Goal: Transaction & Acquisition: Book appointment/travel/reservation

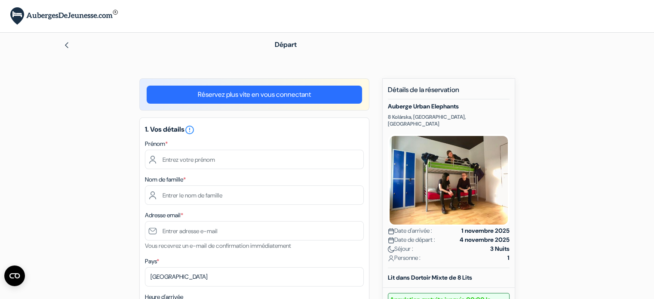
click at [243, 98] on link "Réservez plus vite en vous connectant" at bounding box center [254, 95] width 215 height 18
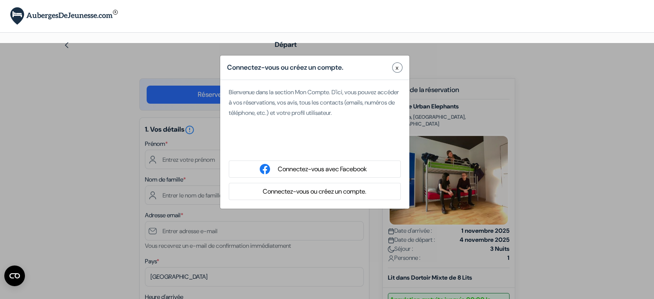
click at [400, 66] on button "x" at bounding box center [397, 67] width 10 height 10
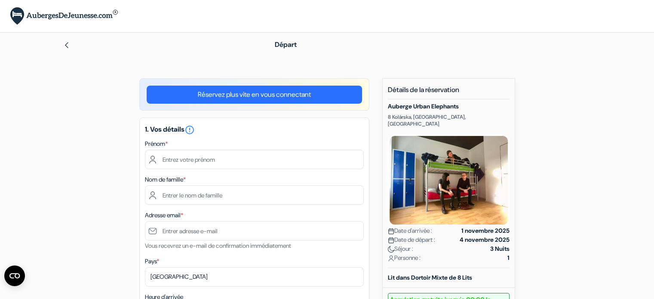
click at [67, 45] on img at bounding box center [66, 45] width 7 height 7
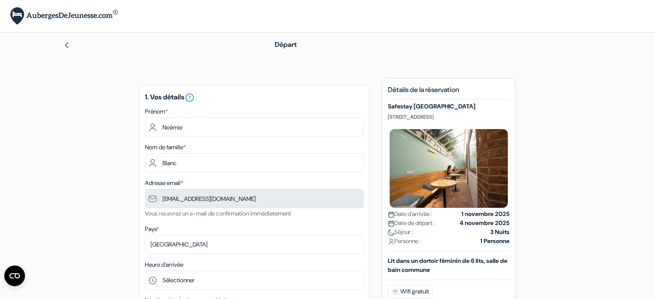
scroll to position [122, 0]
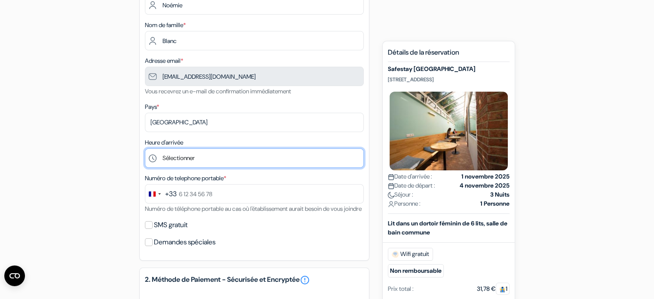
click at [264, 159] on select "Sélectionner 1:00 2:00 3:00 4:00 5:00 6:00 7:00 8:00 9:00 10:00 11:00 12:00 13:…" at bounding box center [254, 157] width 219 height 19
select select "18"
click at [145, 149] on select "Sélectionner 1:00 2:00 3:00 4:00 5:00 6:00 7:00 8:00 9:00 10:00 11:00 12:00 13:…" at bounding box center [254, 157] width 219 height 19
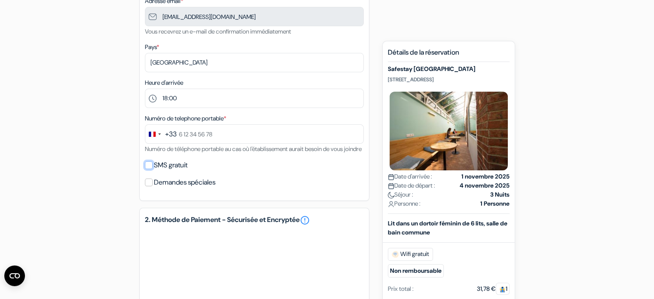
click at [149, 169] on input "SMS gratuit" at bounding box center [149, 165] width 8 height 8
checkbox input "true"
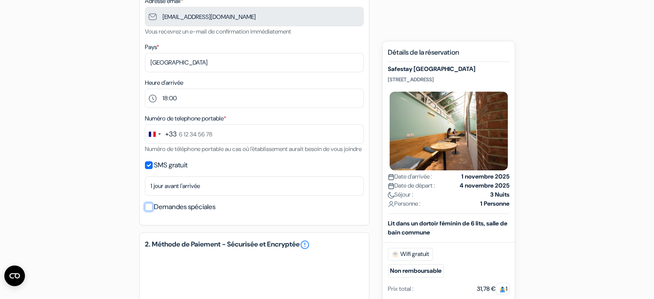
click at [148, 211] on input "Demandes spéciales" at bounding box center [149, 207] width 8 height 8
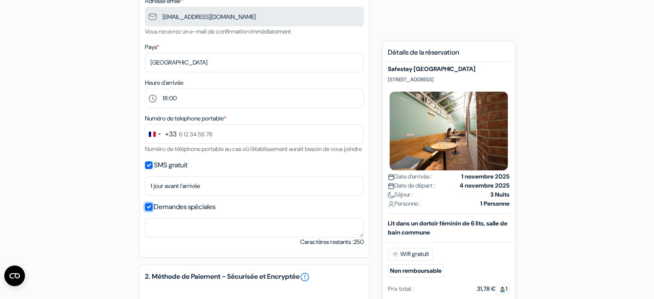
click at [148, 211] on input "Demandes spéciales" at bounding box center [149, 207] width 8 height 8
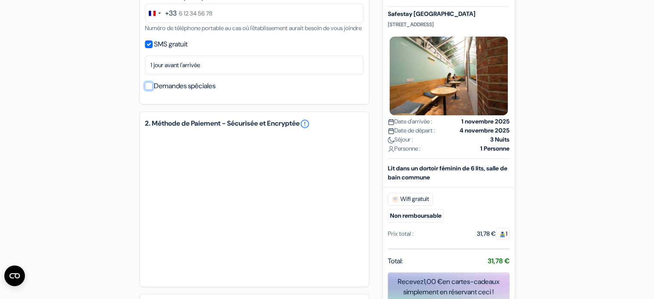
scroll to position [302, 0]
click at [207, 92] on label "Demandes spéciales" at bounding box center [184, 86] width 61 height 12
click at [153, 90] on input "Demandes spéciales" at bounding box center [149, 87] width 8 height 8
checkbox input "true"
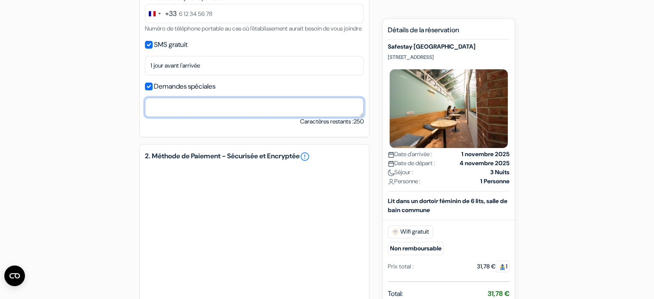
click at [169, 116] on textarea at bounding box center [254, 107] width 219 height 19
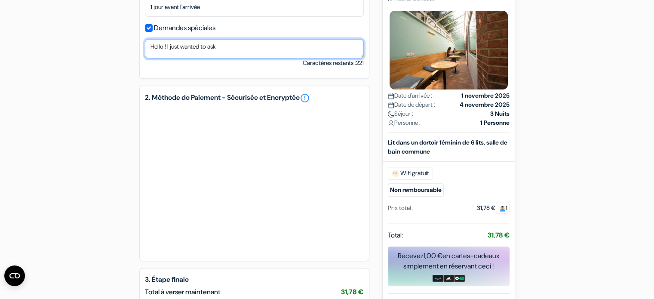
scroll to position [343, 0]
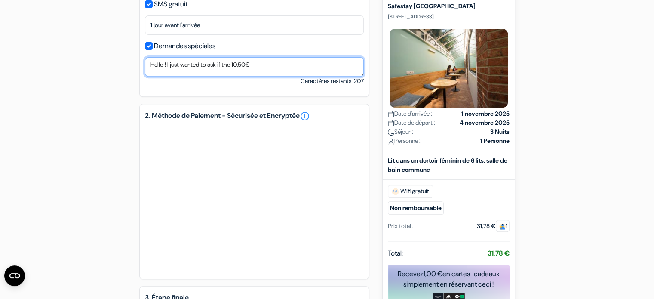
click at [238, 75] on textarea "Hello ! I just wanted to ask if the 10,50€" at bounding box center [254, 66] width 219 height 19
click at [289, 75] on textarea "Hello ! I just wanted to ask if the taxe (10,50€" at bounding box center [254, 66] width 219 height 19
click at [157, 77] on textarea "Hello ! I just wanted to ask if the taxe (10,50€ ?) can be payed by credit or b…" at bounding box center [254, 66] width 219 height 19
click at [197, 77] on textarea "Hello ! I just wanted to ask if the taxe (10,50€ ?) can be payed by credit or d…" at bounding box center [254, 66] width 219 height 19
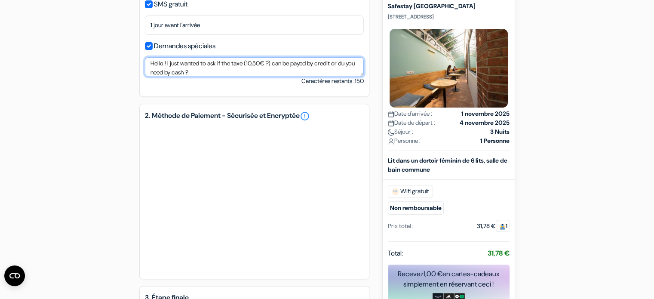
click at [197, 77] on textarea "Hello ! I just wanted to ask if the taxe (10,50€ ?) can be payed by credit or d…" at bounding box center [254, 66] width 219 height 19
click at [238, 77] on textarea "Hello ! I just wanted to ask if the taxe (10,50€ ?) can be payed by credit or d…" at bounding box center [254, 66] width 219 height 19
type textarea "Hello ! I just wanted to ask if the taxe (10,50€ ?) can be payed by credit or d…"
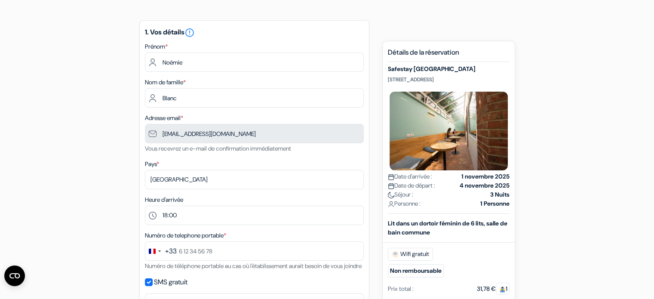
scroll to position [65, 0]
